Goal: Obtain resource: Download file/media

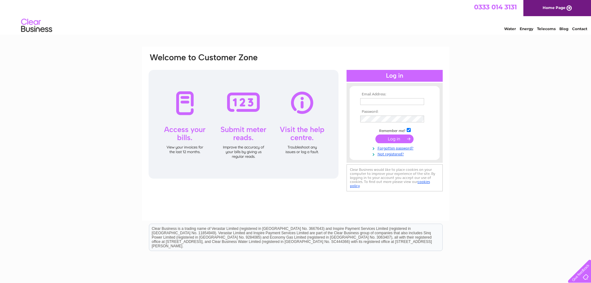
click at [379, 100] on input "text" at bounding box center [392, 101] width 64 height 7
type input "admin@recuteng.co.uk"
click at [398, 141] on input "submit" at bounding box center [394, 139] width 38 height 9
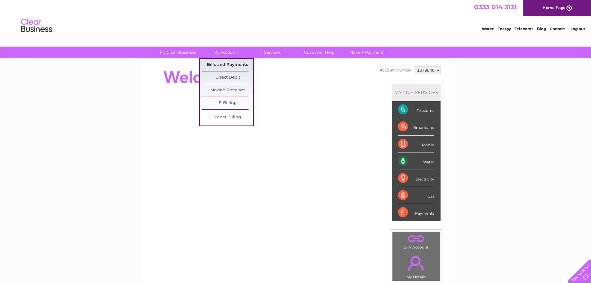
click at [228, 61] on link "Bills and Payments" at bounding box center [227, 65] width 51 height 12
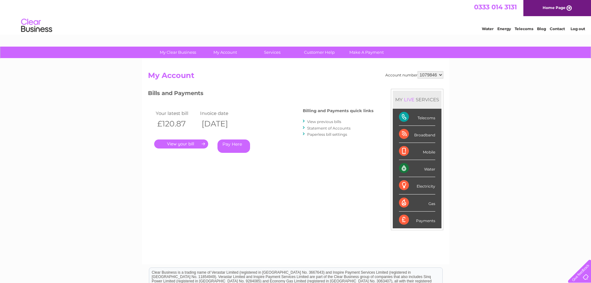
scroll to position [31, 0]
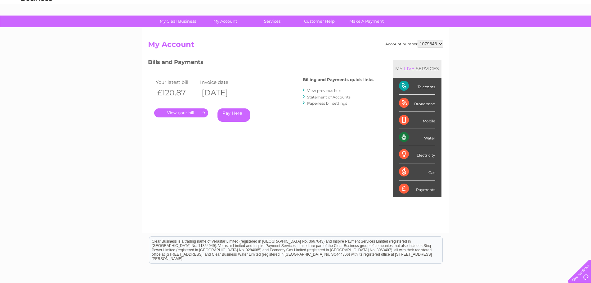
click at [324, 91] on link "View previous bills" at bounding box center [324, 90] width 34 height 5
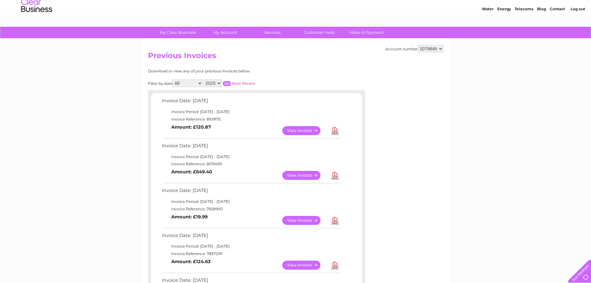
scroll to position [31, 0]
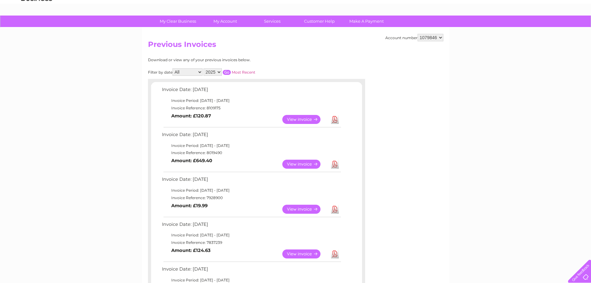
click at [293, 161] on link "View" at bounding box center [305, 163] width 46 height 9
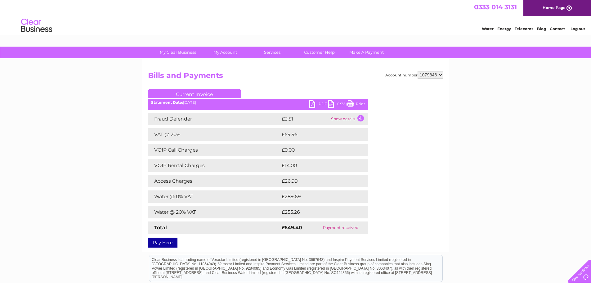
click at [324, 104] on link "PDF" at bounding box center [318, 104] width 19 height 9
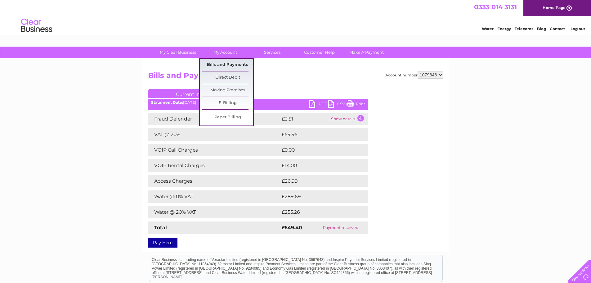
click at [225, 63] on link "Bills and Payments" at bounding box center [227, 65] width 51 height 12
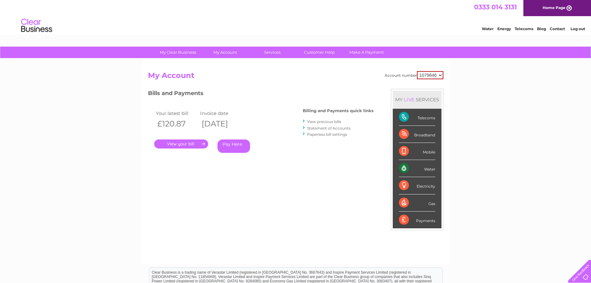
click at [318, 120] on link "View previous bills" at bounding box center [324, 121] width 34 height 5
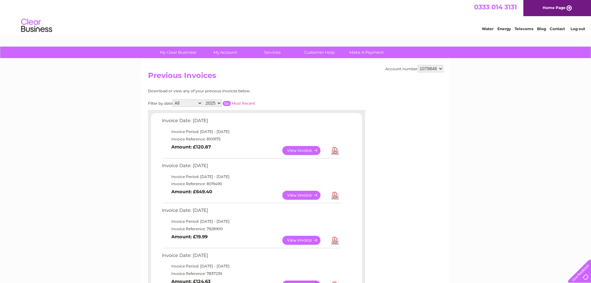
drag, startPoint x: 436, startPoint y: 67, endPoint x: 420, endPoint y: 69, distance: 16.2
click at [420, 69] on select "1079846" at bounding box center [431, 68] width 26 height 7
click at [418, 65] on select "1079846" at bounding box center [431, 68] width 26 height 7
drag, startPoint x: 421, startPoint y: 66, endPoint x: 429, endPoint y: 67, distance: 7.8
click at [429, 67] on select "1079846" at bounding box center [431, 68] width 26 height 7
